Goal: Find specific page/section: Find specific page/section

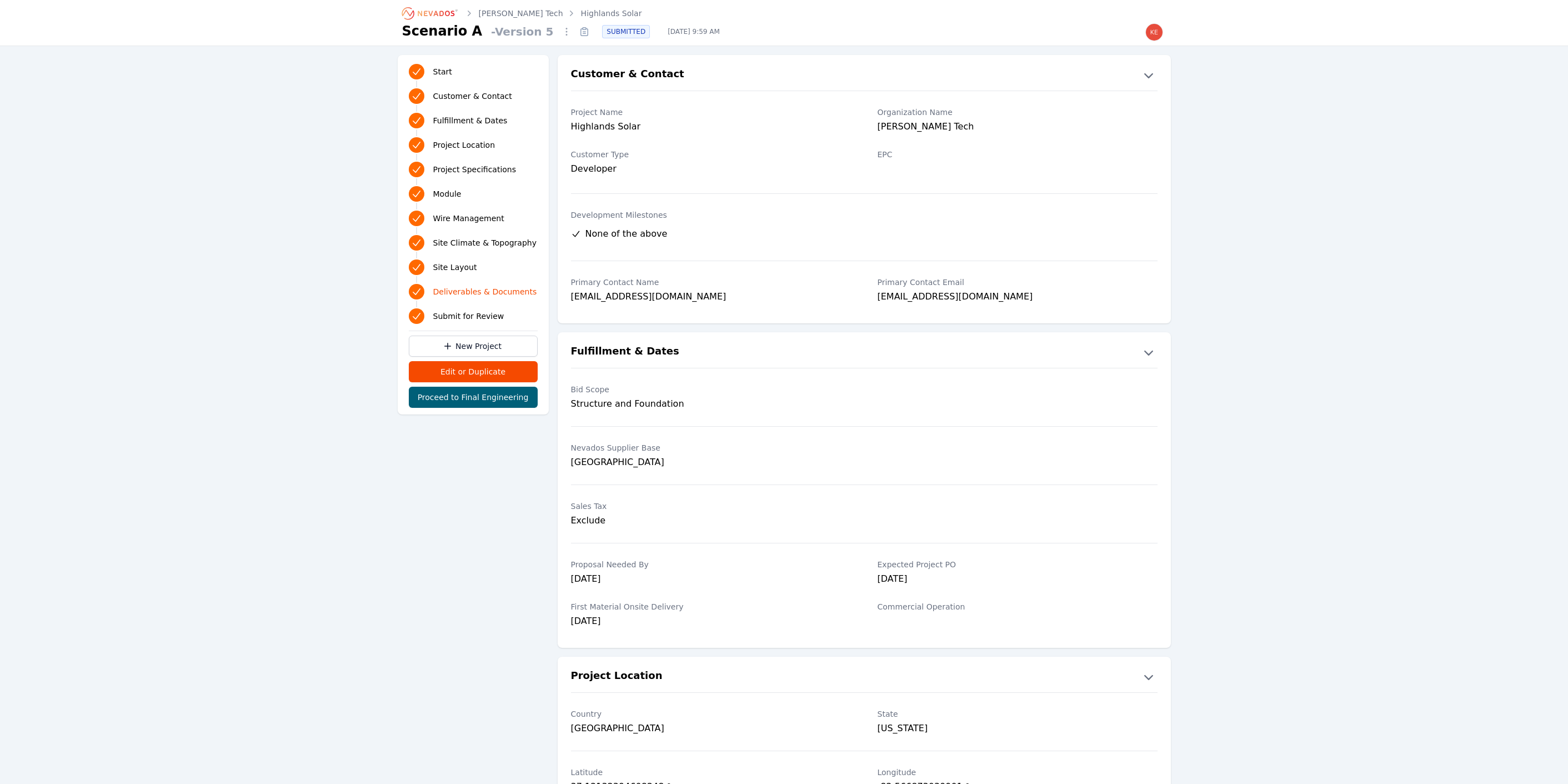
scroll to position [1989, 0]
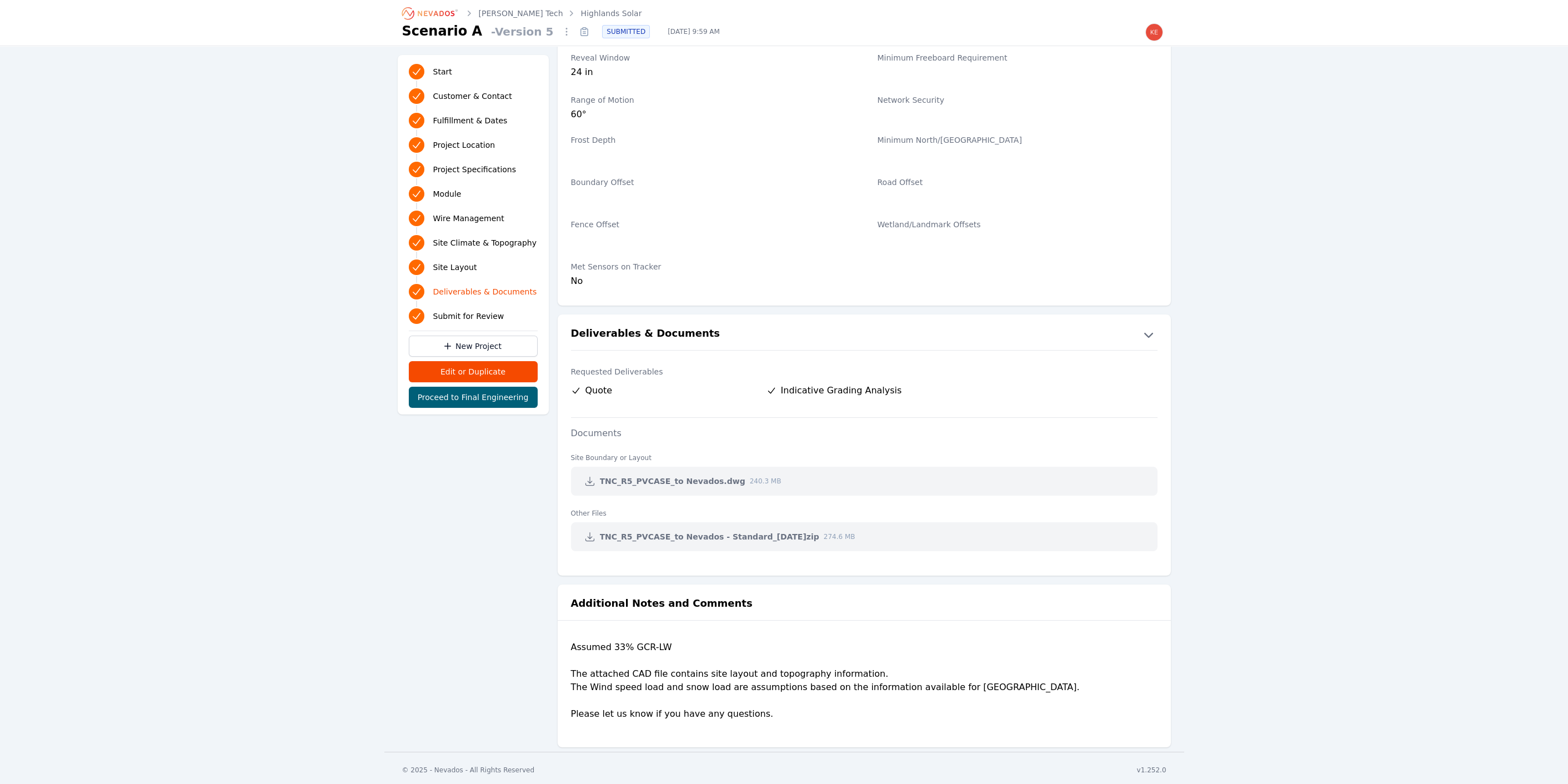
click at [459, 20] on icon "Breadcrumb" at bounding box center [430, 13] width 61 height 18
click at [449, 14] on icon "Breadcrumb" at bounding box center [436, 13] width 37 height 6
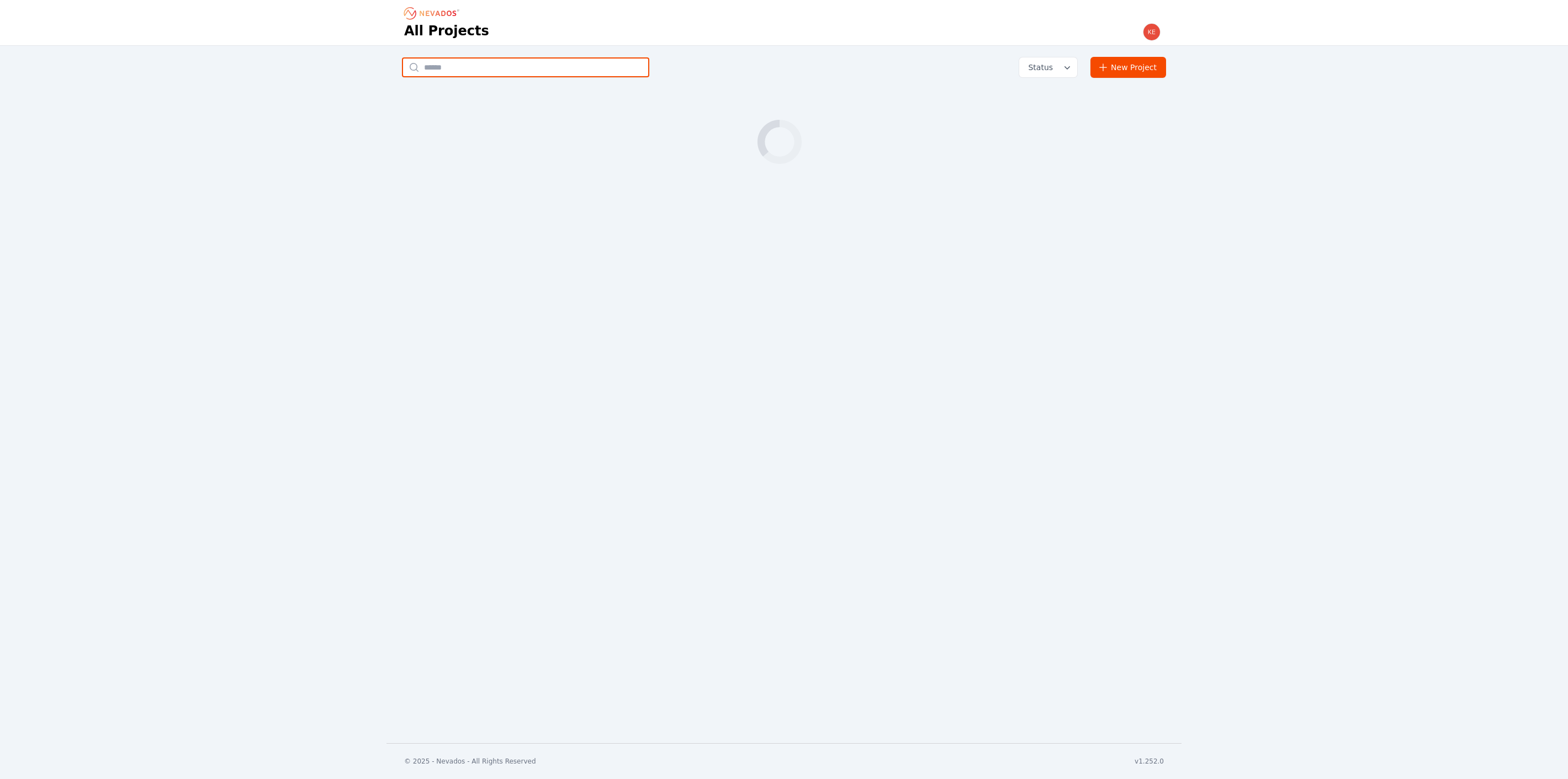
click at [473, 72] on input "text" at bounding box center [525, 67] width 247 height 20
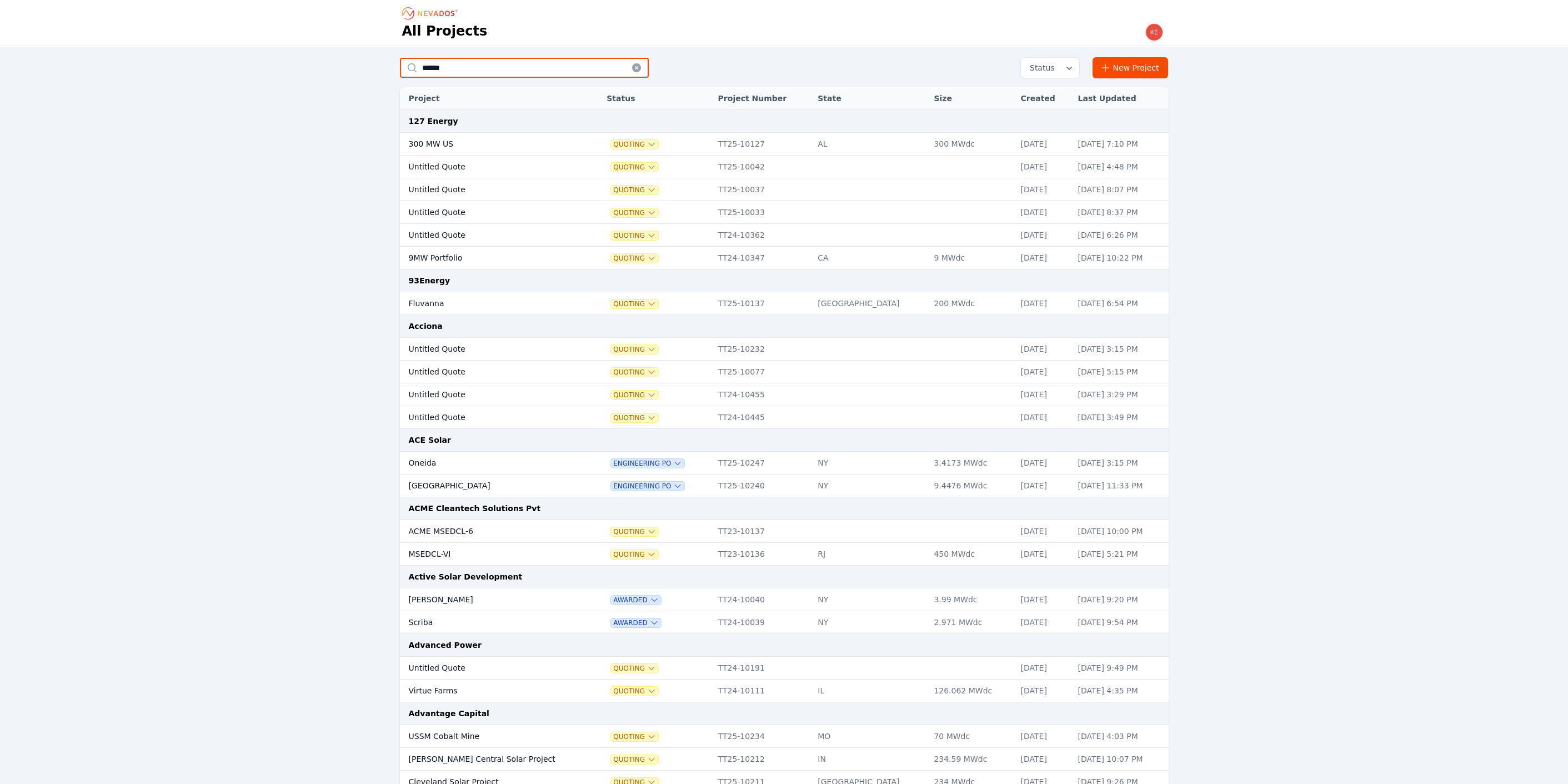
type input "******"
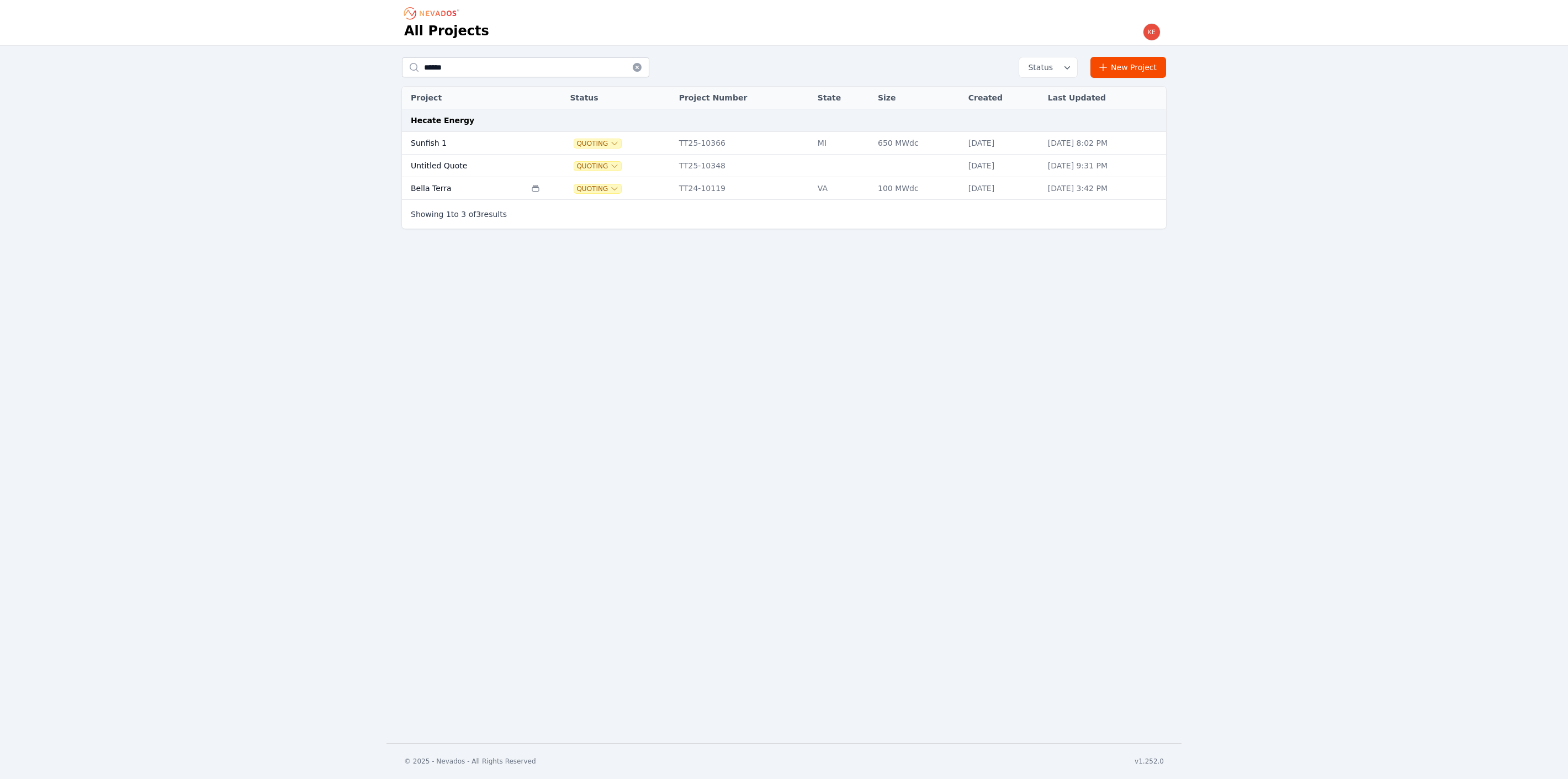
click at [433, 187] on td "Bella Terra" at bounding box center [463, 188] width 124 height 23
